Goal: Information Seeking & Learning: Understand process/instructions

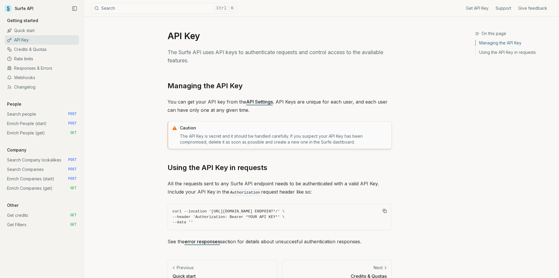
click at [253, 102] on link "API Settings" at bounding box center [259, 102] width 27 height 6
drag, startPoint x: 33, startPoint y: 4, endPoint x: 27, endPoint y: 9, distance: 7.8
click at [33, 5] on link "Surfe API" at bounding box center [19, 8] width 29 height 9
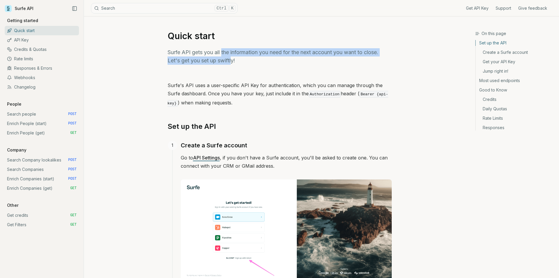
drag, startPoint x: 223, startPoint y: 53, endPoint x: 232, endPoint y: 58, distance: 9.9
click at [232, 58] on p "Surfe API gets you all the information you need for the next account you want t…" at bounding box center [280, 56] width 224 height 16
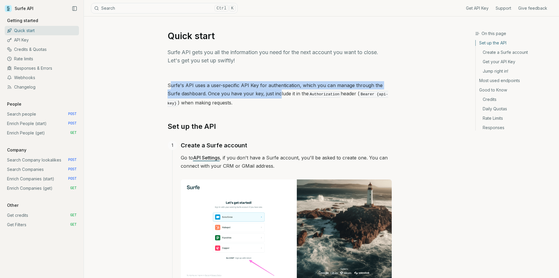
drag, startPoint x: 170, startPoint y: 83, endPoint x: 266, endPoint y: 93, distance: 96.8
click at [266, 93] on p "Surfe's API uses a user-specific API Key for authentication, which you can mana…" at bounding box center [280, 94] width 224 height 26
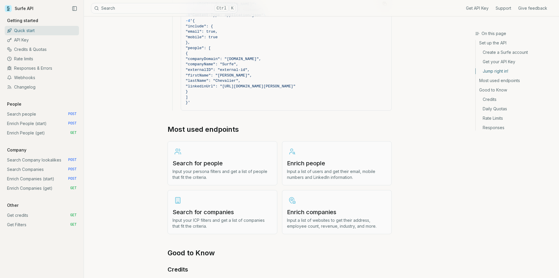
scroll to position [617, 0]
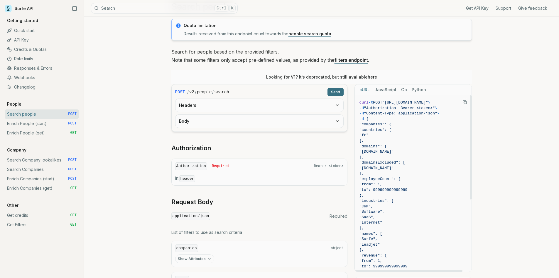
scroll to position [0, 8]
drag, startPoint x: 389, startPoint y: 102, endPoint x: 460, endPoint y: 102, distance: 71.1
click at [428, 102] on span ""[URL][DOMAIN_NAME]"" at bounding box center [406, 102] width 46 height 4
copy span "[URL][DOMAIN_NAME]"
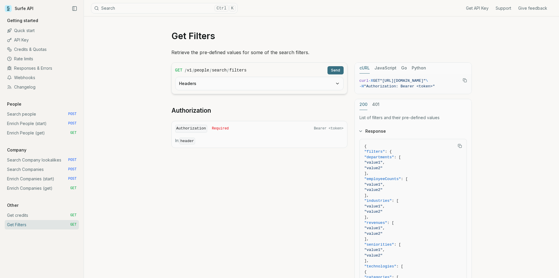
click at [220, 88] on button "Headers" at bounding box center [260, 83] width 168 height 13
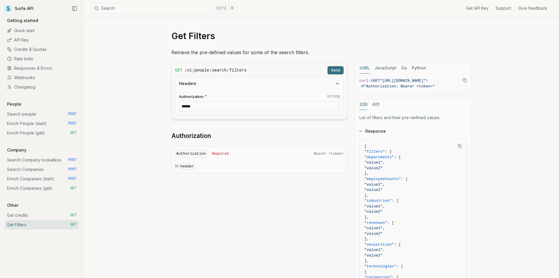
click at [220, 88] on button "Headers" at bounding box center [260, 83] width 168 height 13
